Goal: Task Accomplishment & Management: Manage account settings

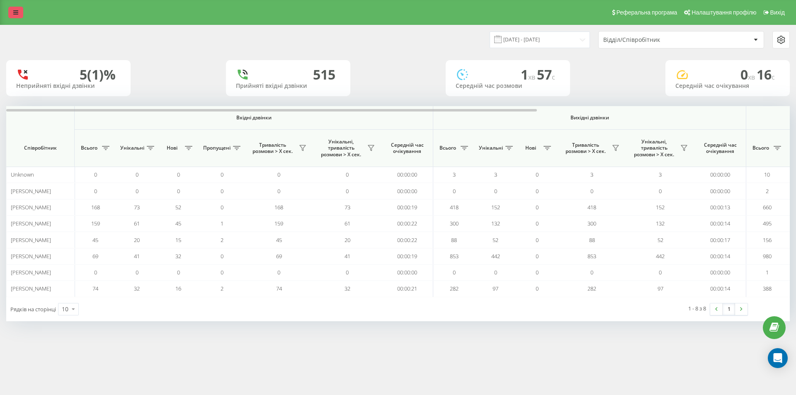
click at [17, 13] on icon at bounding box center [15, 13] width 5 height 6
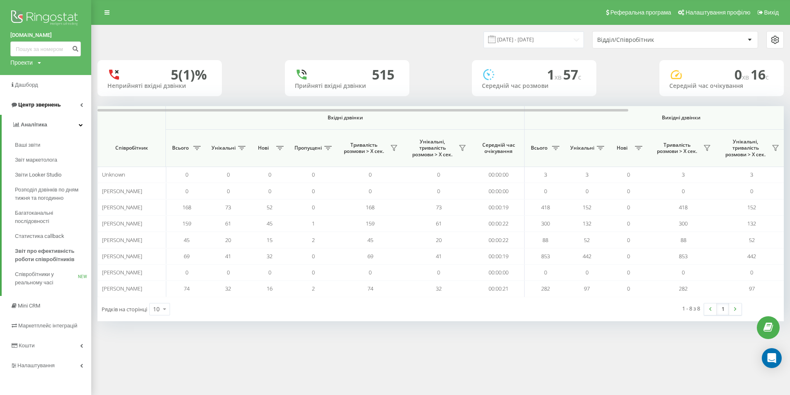
click at [58, 107] on span "Центр звернень" at bounding box center [39, 105] width 42 height 6
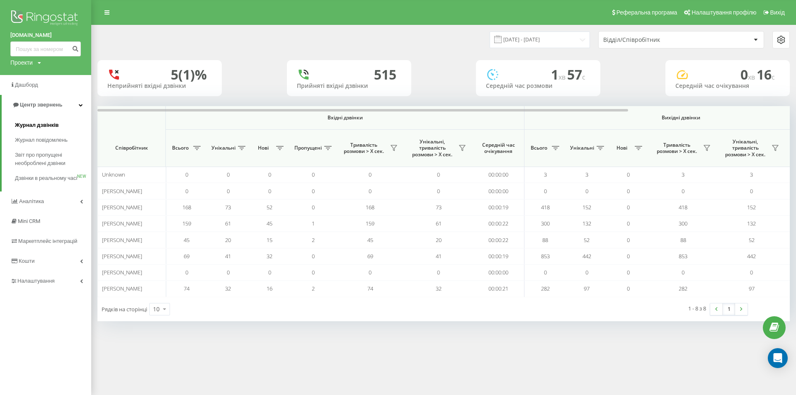
click at [51, 125] on span "Журнал дзвінків" at bounding box center [37, 125] width 44 height 8
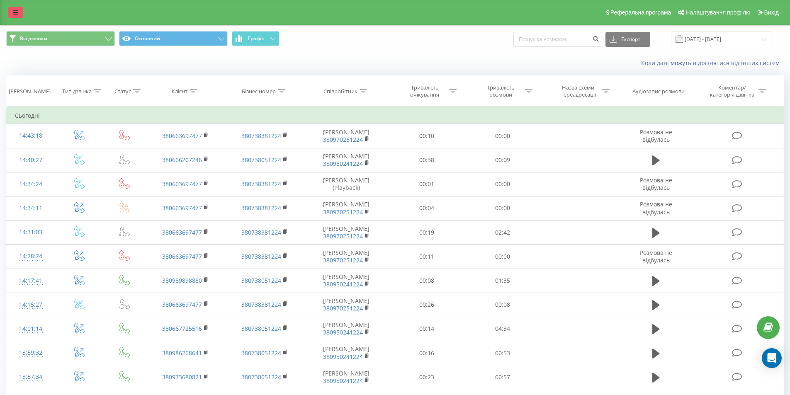
click at [12, 10] on link at bounding box center [15, 13] width 15 height 12
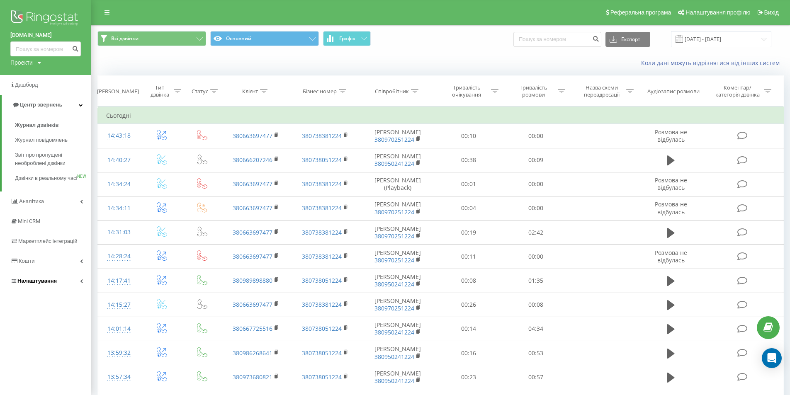
click at [41, 284] on span "Налаштування" at bounding box center [36, 281] width 39 height 6
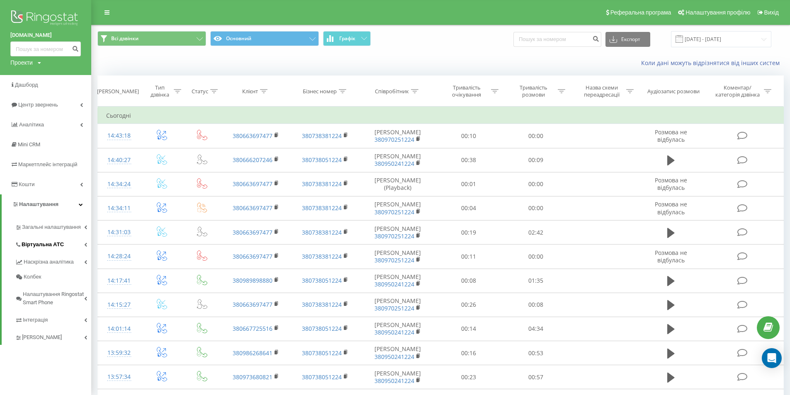
click at [39, 246] on span "Віртуальна АТС" at bounding box center [43, 245] width 42 height 8
click at [56, 275] on span "Переадресація" at bounding box center [46, 274] width 40 height 8
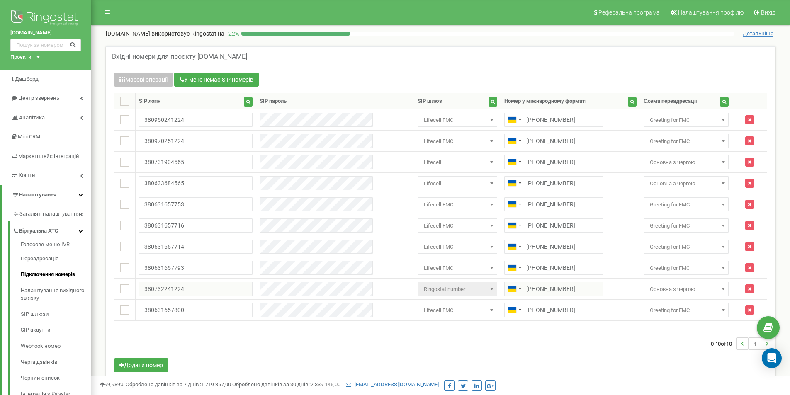
click at [686, 366] on div "Масові операції У мене немає SIP номерів Налаштування Виберіть налаштування для…" at bounding box center [441, 224] width 666 height 302
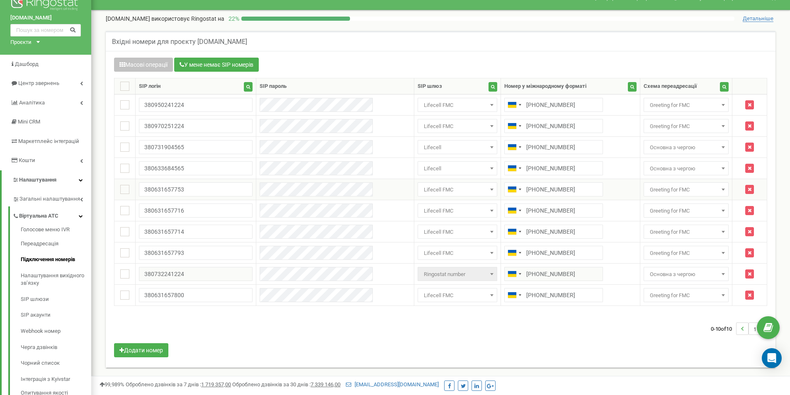
scroll to position [41, 0]
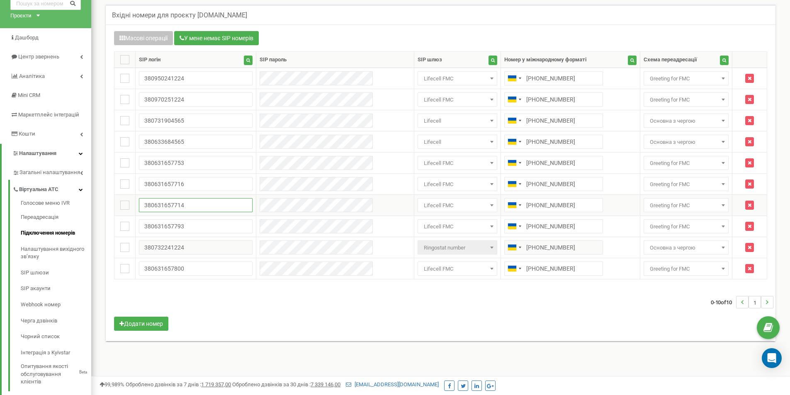
click at [212, 200] on input "380631657714" at bounding box center [196, 205] width 114 height 14
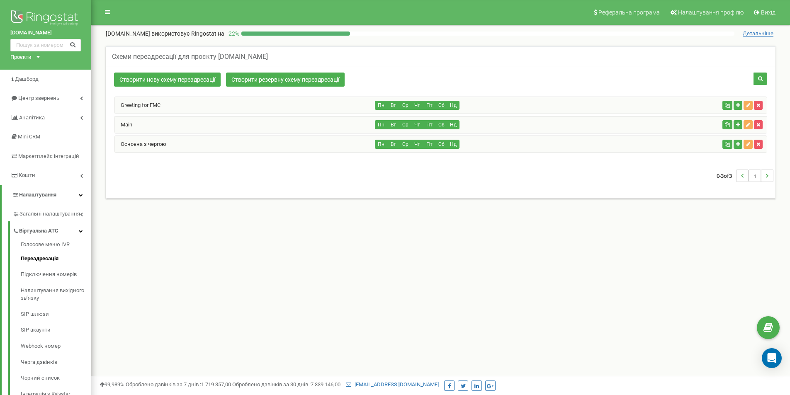
click at [205, 126] on div "Main" at bounding box center [244, 125] width 261 height 17
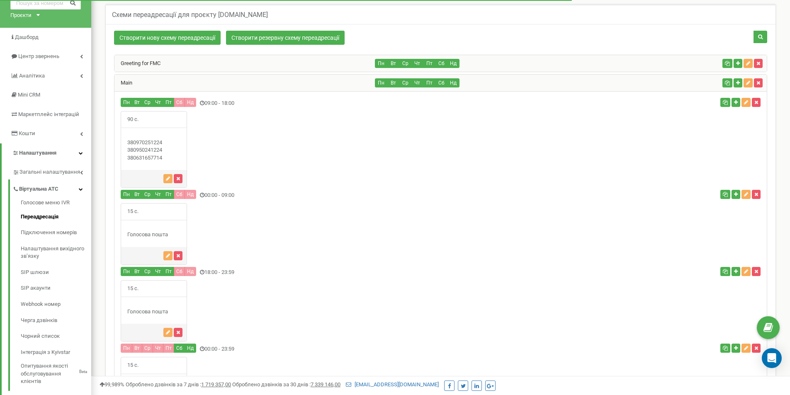
scroll to position [41, 0]
click at [167, 180] on icon "button" at bounding box center [168, 179] width 4 height 5
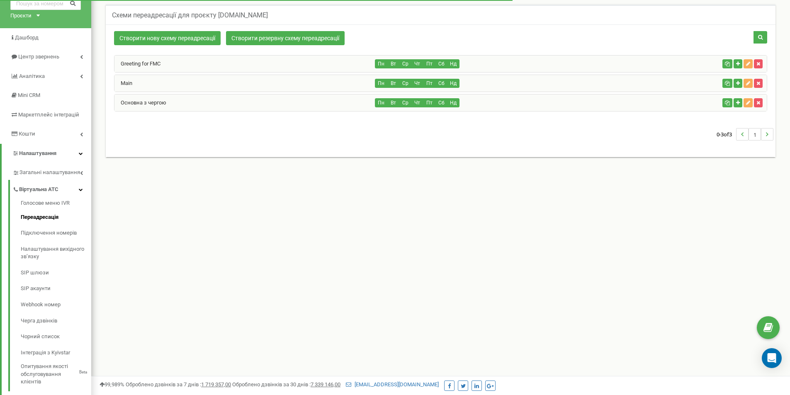
click at [224, 89] on div "Main" at bounding box center [244, 83] width 261 height 17
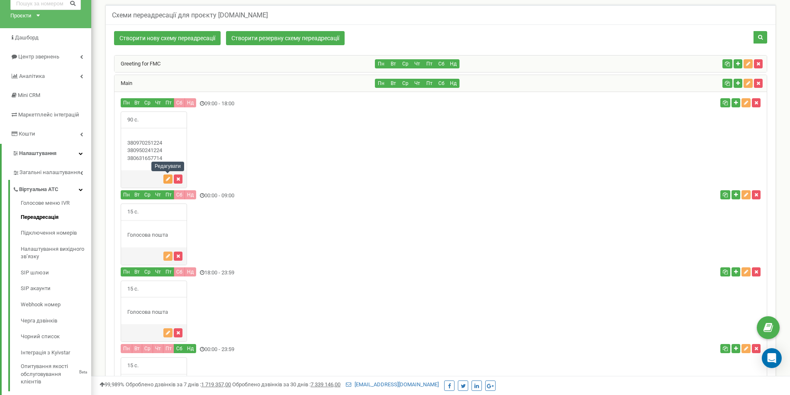
click at [166, 178] on icon "button" at bounding box center [168, 179] width 4 height 5
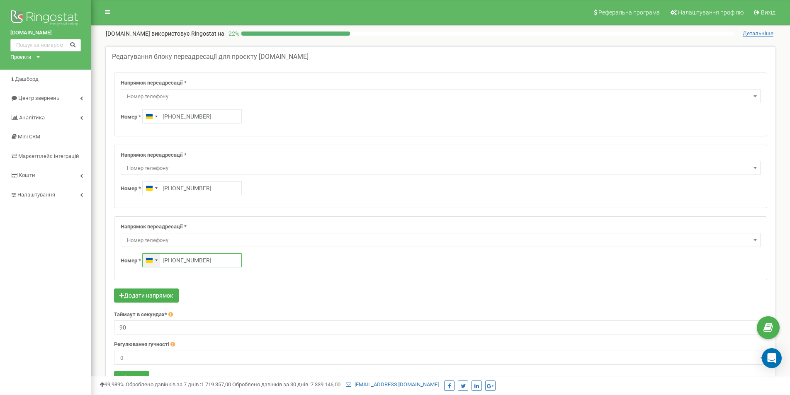
drag, startPoint x: 207, startPoint y: 260, endPoint x: 161, endPoint y: 256, distance: 46.2
click at [161, 256] on div "[GEOGRAPHIC_DATA] +380 [PHONE_NUMBER]" at bounding box center [192, 260] width 100 height 14
click button at bounding box center [0, 0] width 0 height 0
click at [256, 289] on div "Додати напрямок" at bounding box center [440, 297] width 653 height 16
click at [717, 236] on span "Номер телефону" at bounding box center [441, 241] width 634 height 12
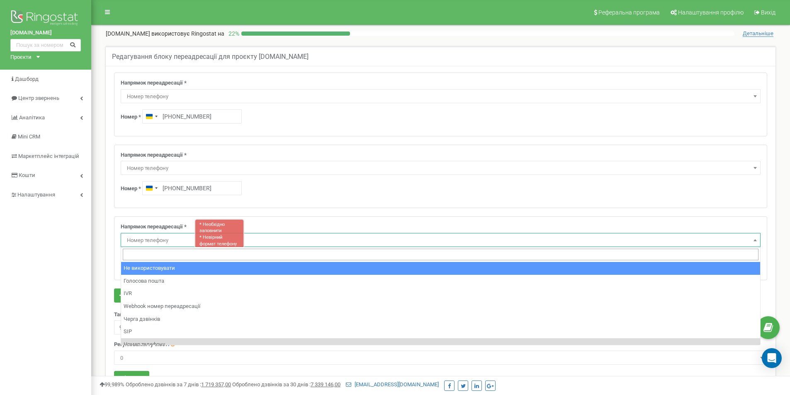
select select "pro"
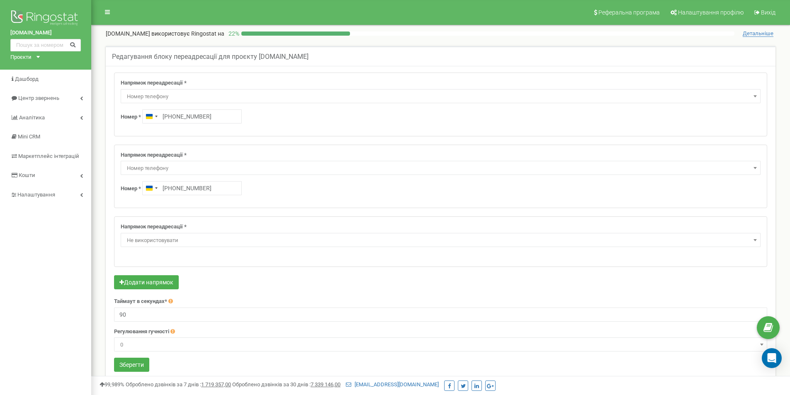
click at [316, 256] on div "Напрямок переадресації * Не використовувати Голосова пошта IVR Webhook номер пе…" at bounding box center [440, 242] width 653 height 50
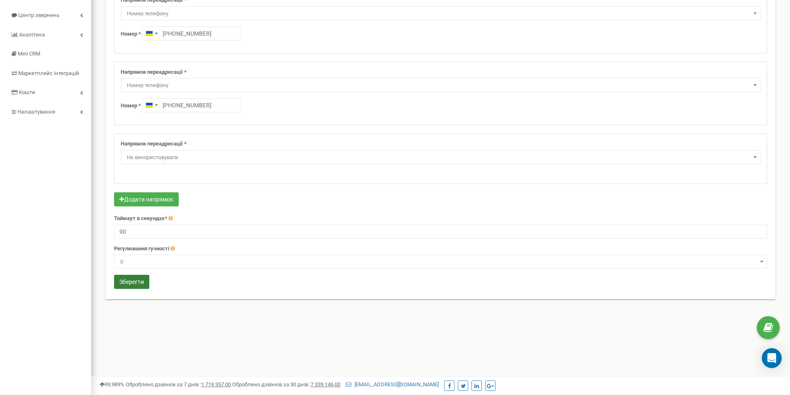
click at [134, 285] on button "Зберегти" at bounding box center [131, 282] width 35 height 14
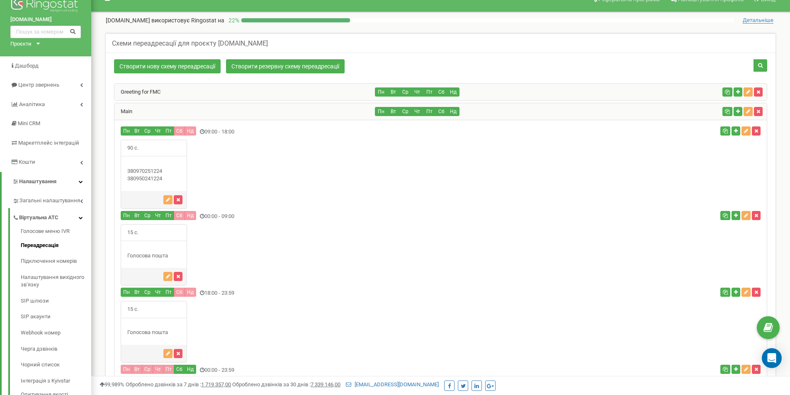
scroll to position [9, 0]
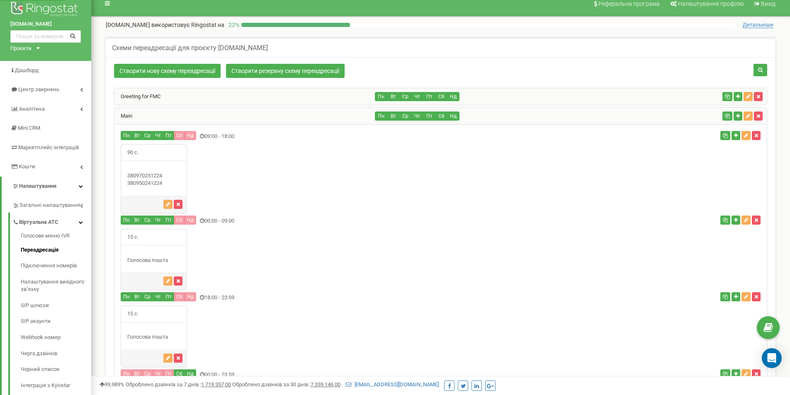
click at [191, 116] on div "Main" at bounding box center [244, 116] width 261 height 17
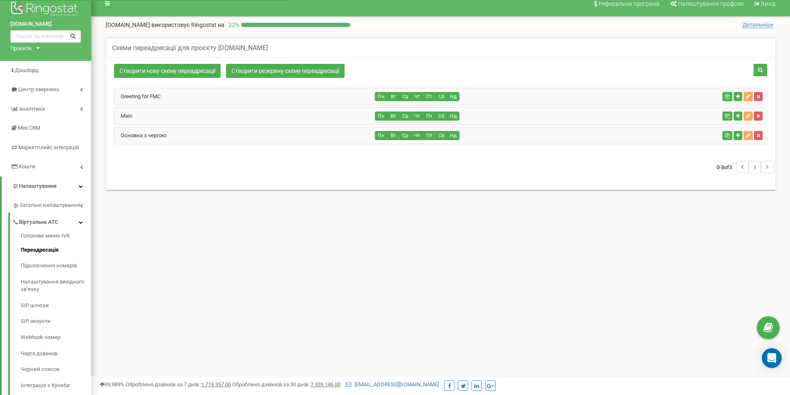
click at [210, 100] on div "Greeting for FMC" at bounding box center [244, 96] width 261 height 17
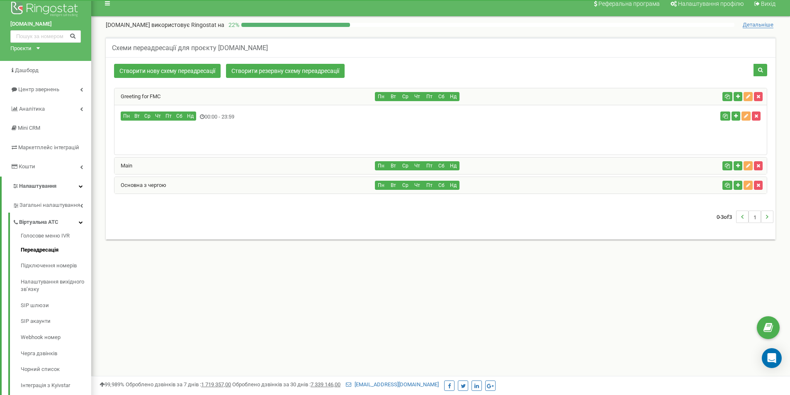
click at [156, 190] on div "Основна з чергою" at bounding box center [244, 185] width 261 height 17
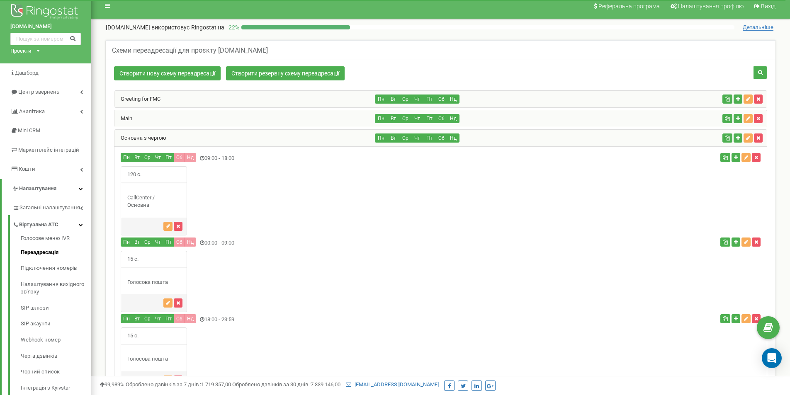
scroll to position [0, 0]
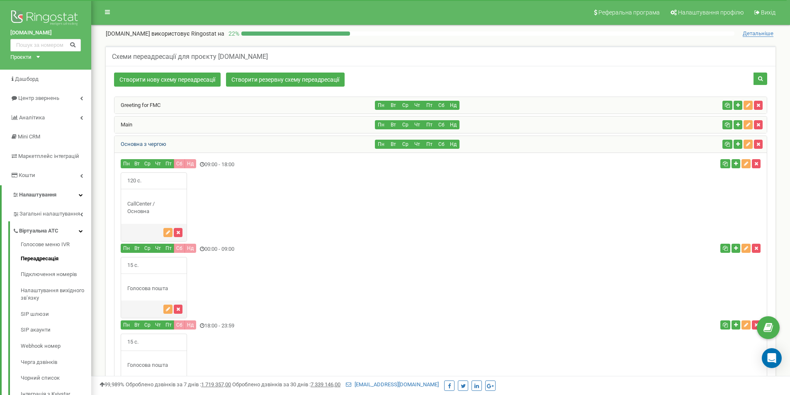
click at [144, 144] on link "Основна з чергою" at bounding box center [140, 144] width 52 height 6
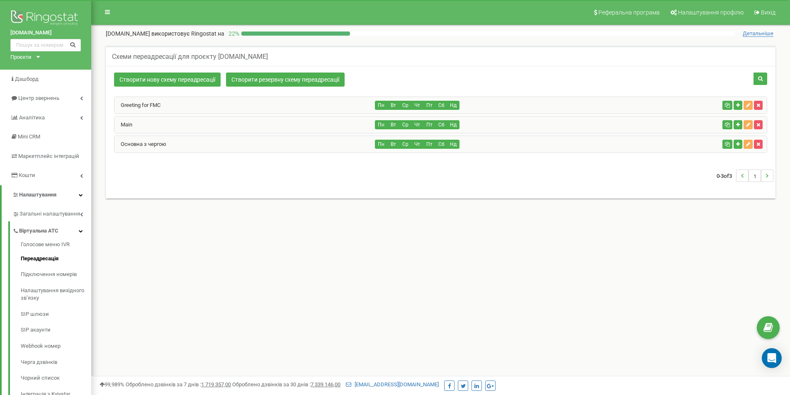
click at [151, 122] on div "Main" at bounding box center [244, 125] width 261 height 17
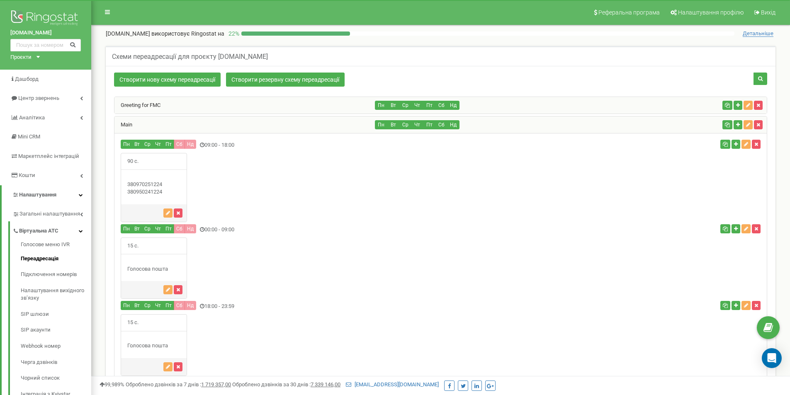
click at [210, 111] on div "Greeting for FMC" at bounding box center [244, 105] width 261 height 17
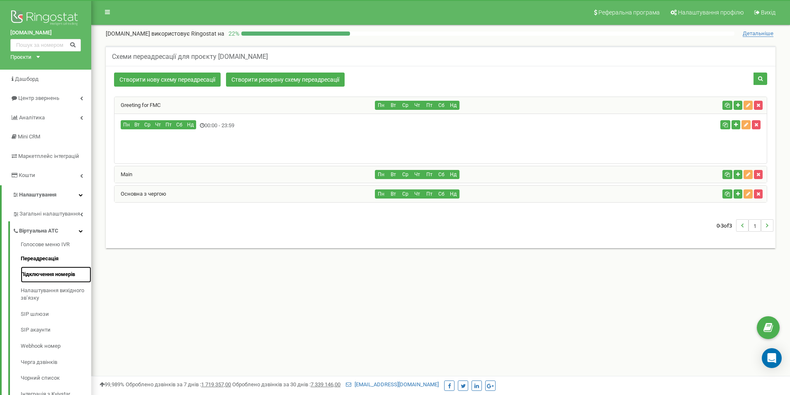
click at [56, 273] on link "Підключення номерів" at bounding box center [56, 275] width 71 height 16
